Goal: Check status: Check status

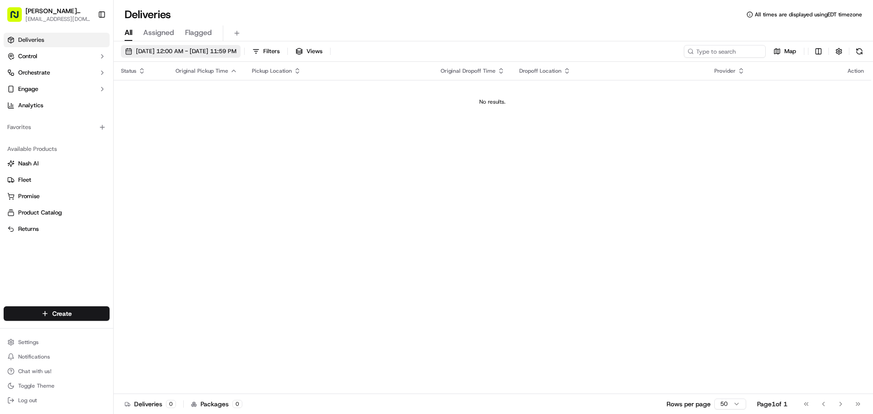
click at [236, 51] on span "[DATE] 12:00 AM - [DATE] 11:59 PM" at bounding box center [186, 51] width 100 height 8
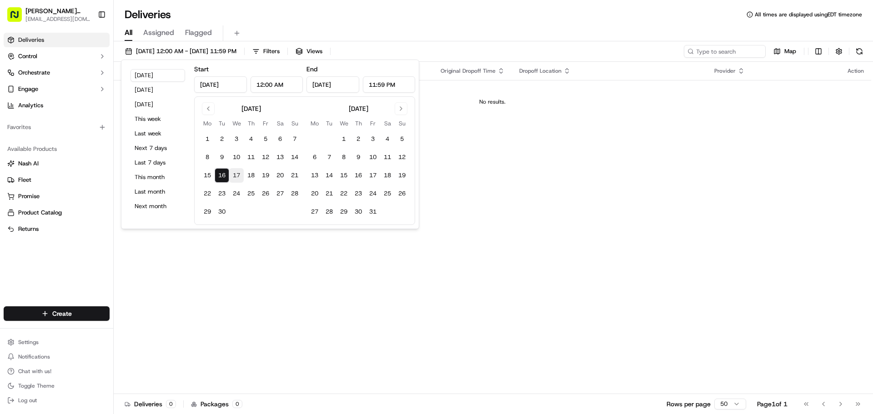
click at [239, 176] on button "17" at bounding box center [236, 175] width 15 height 15
type input "[DATE]"
click at [238, 175] on button "17" at bounding box center [236, 175] width 15 height 15
click at [607, 199] on div "Status Original Pickup Time Pickup Location Original Dropoff Time Dropoff Locat…" at bounding box center [492, 228] width 757 height 332
